Goal: Navigation & Orientation: Find specific page/section

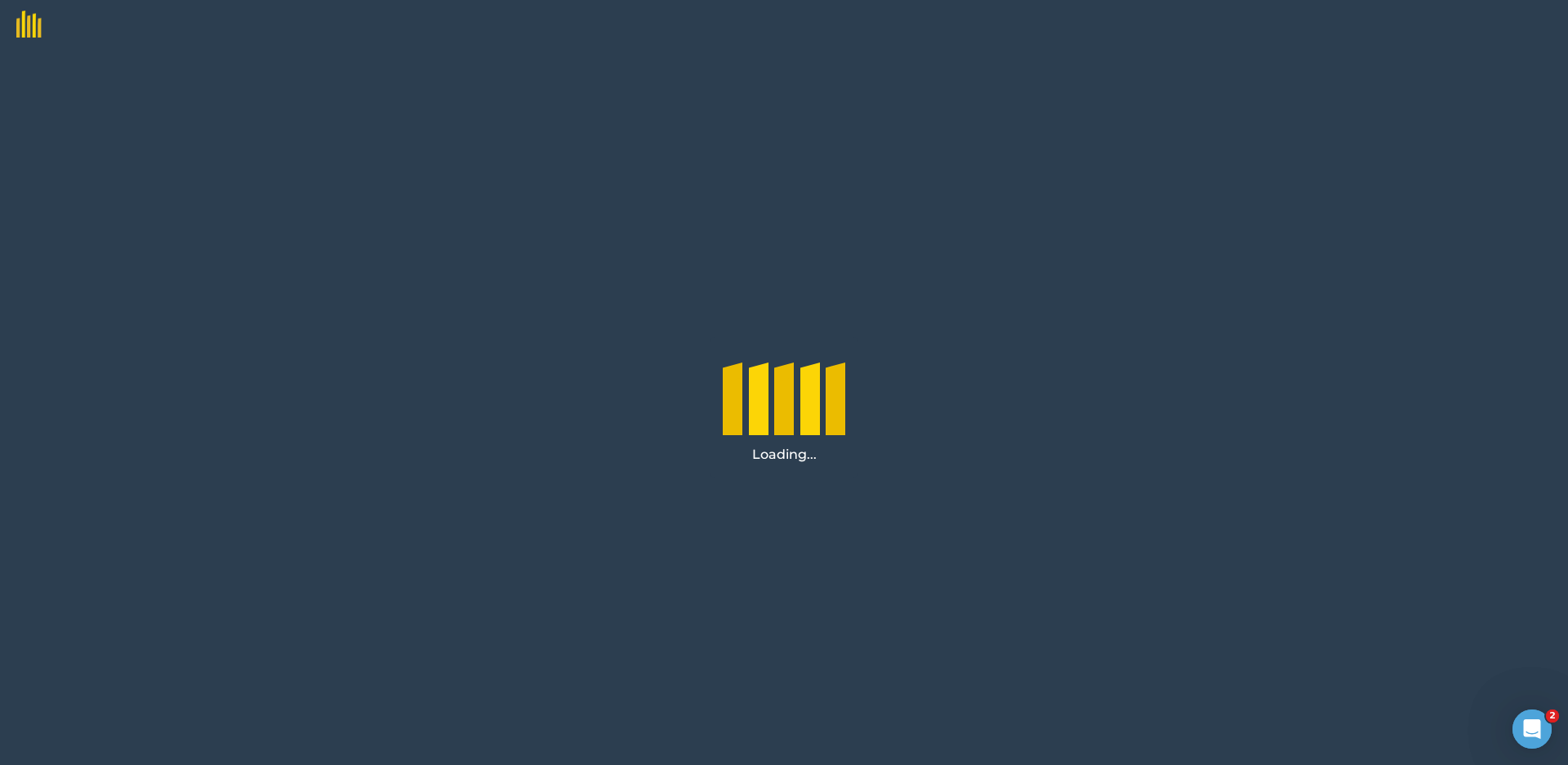
click at [694, 633] on div "Loading..." at bounding box center [784, 407] width 1568 height 716
click at [692, 634] on div "Loading..." at bounding box center [784, 407] width 1568 height 716
